Goal: Information Seeking & Learning: Learn about a topic

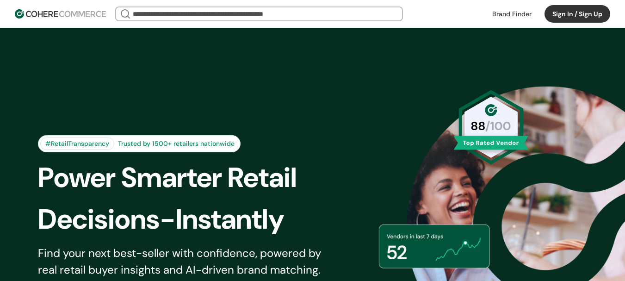
click at [499, 9] on link at bounding box center [512, 14] width 50 height 14
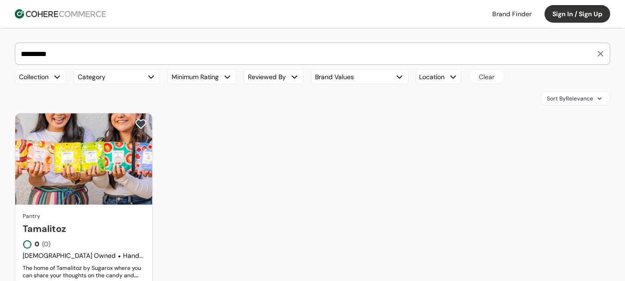
click at [124, 222] on link "Tamalitoz" at bounding box center [84, 229] width 122 height 14
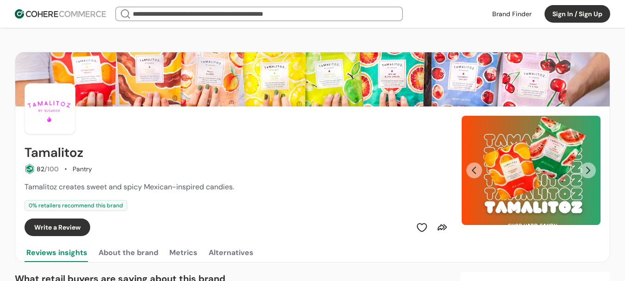
click at [62, 147] on h2 "Tamalitoz" at bounding box center [54, 152] width 59 height 15
copy h2 "Tamalitoz"
click at [588, 166] on button "Next Slide" at bounding box center [588, 170] width 16 height 16
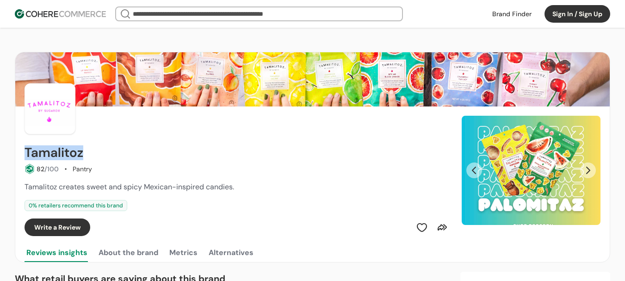
click at [588, 172] on button "Next Slide" at bounding box center [588, 170] width 16 height 16
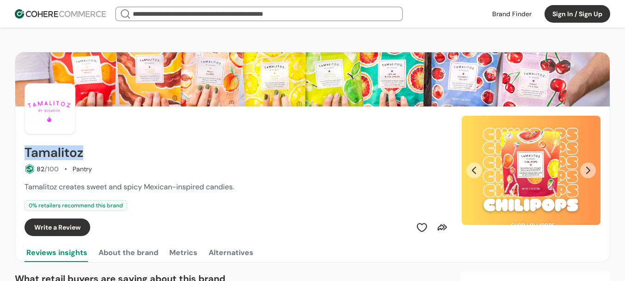
click at [588, 172] on button "Next Slide" at bounding box center [588, 170] width 16 height 16
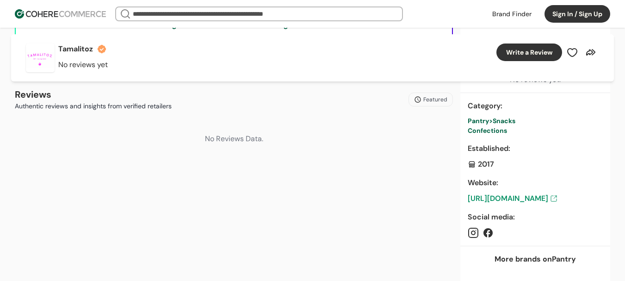
scroll to position [370, 0]
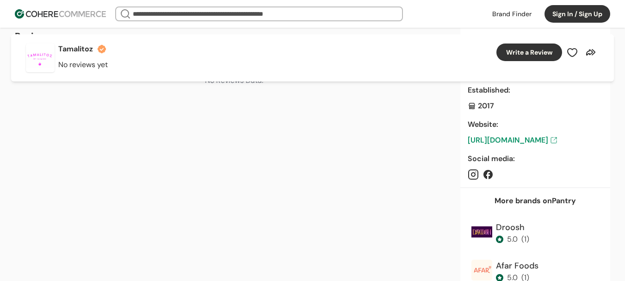
click at [532, 139] on link "https://tamalitoz.com/" at bounding box center [535, 140] width 135 height 11
